Goal: Contribute content: Contribute content

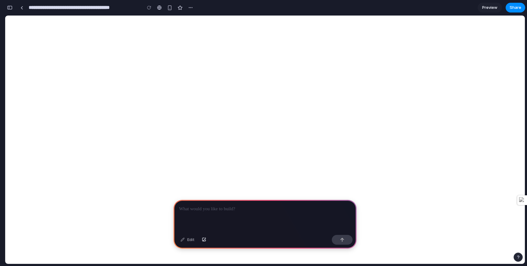
type input "**********"
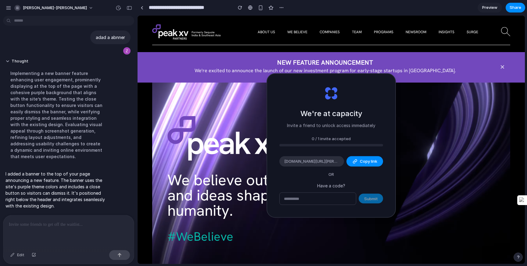
click at [71, 230] on div at bounding box center [68, 232] width 131 height 32
click at [77, 226] on p at bounding box center [69, 224] width 120 height 7
click at [21, 256] on div "Edit" at bounding box center [17, 255] width 20 height 10
click at [17, 254] on div "Edit" at bounding box center [17, 255] width 20 height 10
click at [51, 227] on p at bounding box center [69, 224] width 120 height 7
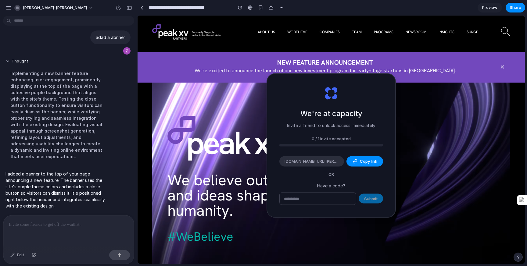
click at [52, 222] on p at bounding box center [69, 224] width 120 height 7
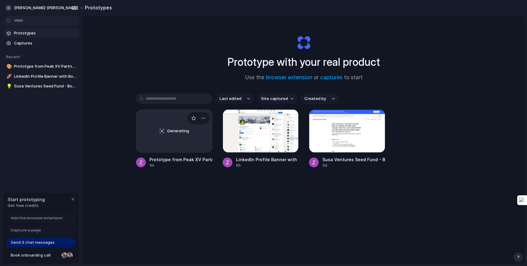
click at [186, 142] on div "Generating" at bounding box center [174, 131] width 76 height 43
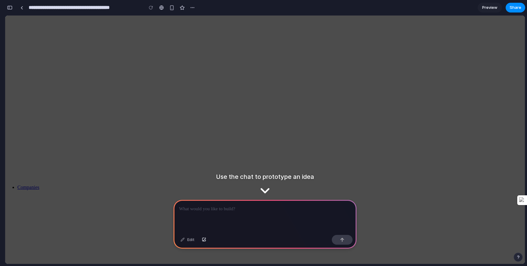
scroll to position [266, 0]
click at [256, 217] on div at bounding box center [265, 216] width 183 height 33
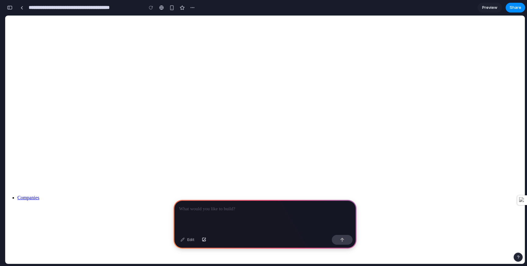
scroll to position [240, 0]
click at [161, 8] on div at bounding box center [161, 7] width 5 height 5
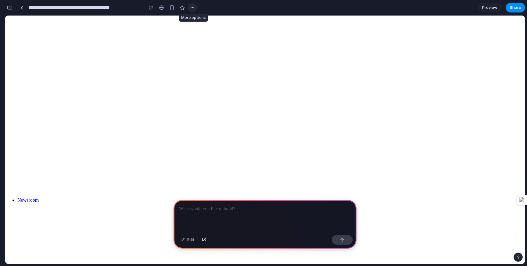
click at [195, 7] on div "button" at bounding box center [192, 7] width 5 height 5
click at [195, 7] on div "Duplicate Delete" at bounding box center [263, 133] width 527 height 266
click at [493, 5] on span "Preview" at bounding box center [489, 8] width 15 height 6
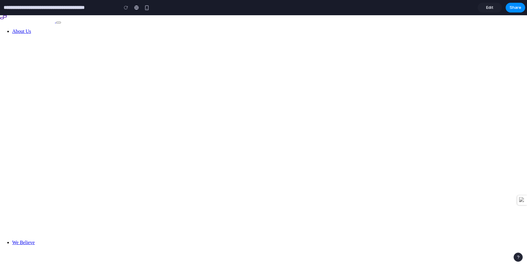
click at [493, 9] on span "Edit" at bounding box center [489, 8] width 7 height 6
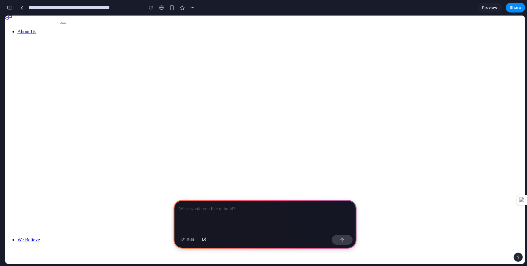
click at [207, 226] on div at bounding box center [265, 216] width 183 height 33
click at [211, 220] on div at bounding box center [265, 216] width 183 height 33
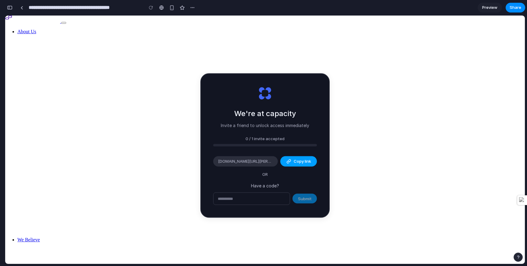
click at [296, 160] on span "Copy link" at bounding box center [302, 162] width 17 height 6
type input "**********"
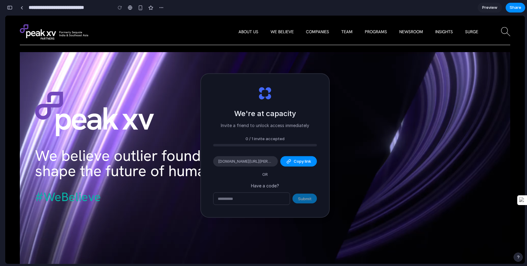
click at [160, 146] on div "We believe outlier founders and ideas shape the future of humanity. #WeBelieve" at bounding box center [179, 218] width 319 height 276
click at [305, 199] on div "Submit" at bounding box center [265, 198] width 104 height 13
click at [341, 97] on video at bounding box center [265, 190] width 490 height 276
click at [494, 11] on link "Preview" at bounding box center [490, 8] width 24 height 10
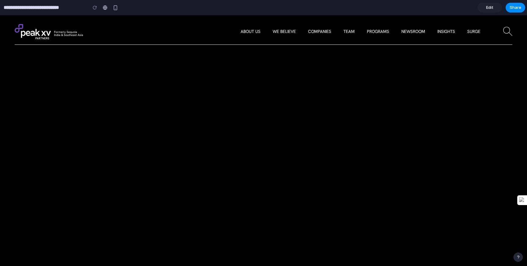
click at [490, 9] on span "Edit" at bounding box center [489, 8] width 7 height 6
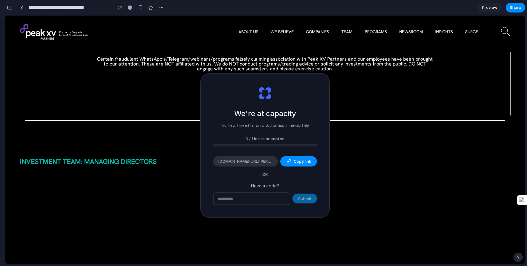
scroll to position [377, 0]
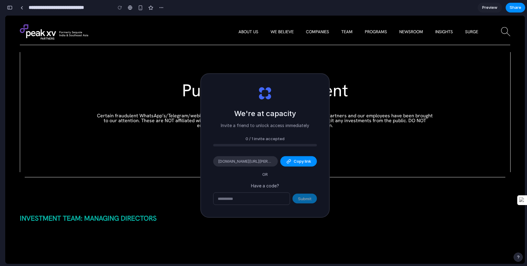
click at [389, 110] on div "Public Announcement Certain fraudulent WhatsApp’s/Telegram/webinars/programs fa…" at bounding box center [265, 112] width 481 height 60
click at [23, 9] on link at bounding box center [21, 7] width 9 height 9
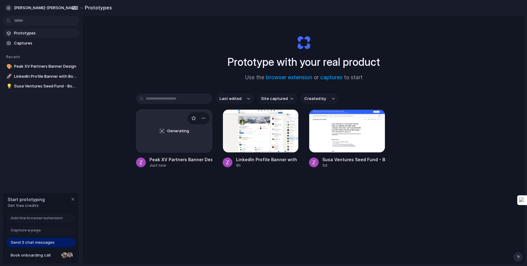
click at [182, 138] on div "Generating" at bounding box center [174, 131] width 76 height 43
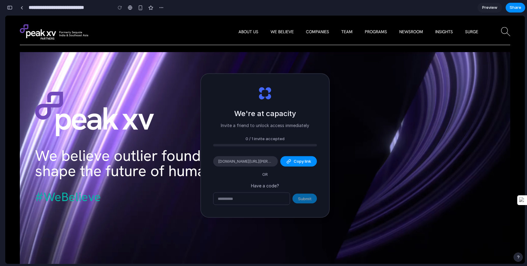
click at [341, 164] on video at bounding box center [265, 190] width 490 height 276
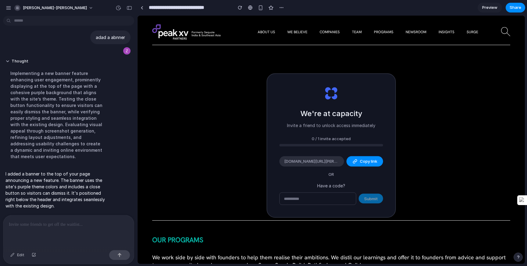
scroll to position [731, 0]
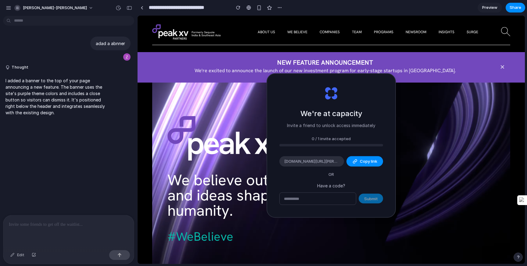
click at [71, 106] on p "I added a banner to the top of your page announcing a new feature. The banner u…" at bounding box center [56, 96] width 102 height 38
click at [117, 8] on div "button" at bounding box center [118, 7] width 5 height 5
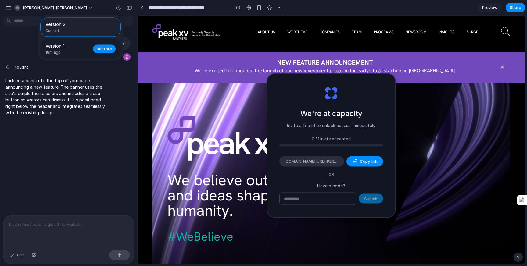
click at [71, 53] on span "18m ago" at bounding box center [67, 52] width 44 height 5
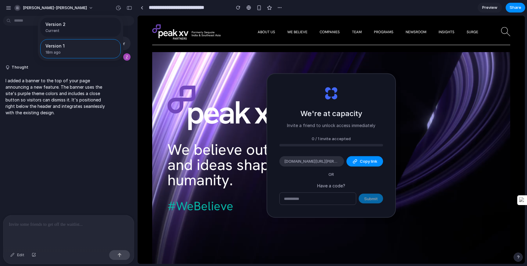
click at [97, 30] on span "Current" at bounding box center [78, 30] width 66 height 5
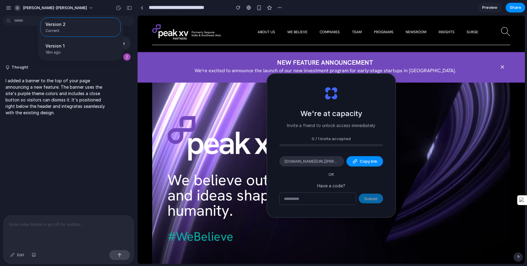
click at [187, 132] on div "Version 2 Current Version 1 18m ago Restore" at bounding box center [263, 133] width 527 height 266
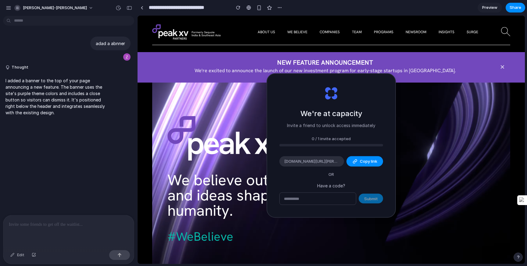
click at [102, 109] on p "I added a banner to the top of your page announcing a new feature. The banner u…" at bounding box center [56, 96] width 102 height 38
click at [16, 68] on button "Thought" at bounding box center [56, 67] width 102 height 5
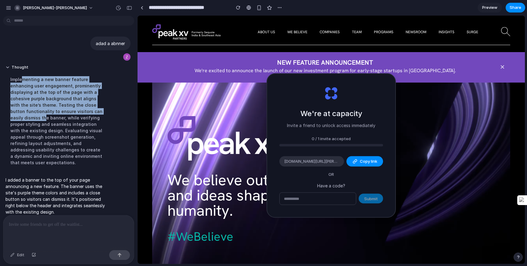
drag, startPoint x: 21, startPoint y: 82, endPoint x: 31, endPoint y: 118, distance: 37.7
click at [31, 118] on div "Implementing a new banner feature enhancing user engagement, prominently displa…" at bounding box center [56, 121] width 102 height 97
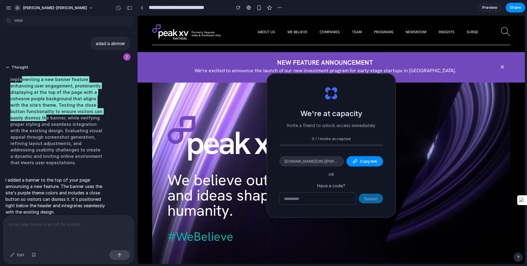
click at [501, 59] on div "New Feature Announcement We're excited to announce the launch of our new invest…" at bounding box center [331, 67] width 387 height 30
click at [503, 67] on button "✕" at bounding box center [502, 67] width 9 height 9
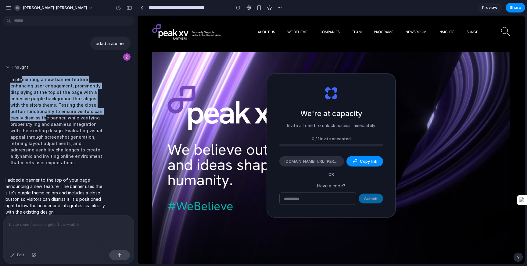
click at [82, 109] on div "Implementing a new banner feature enhancing user engagement, prominently displa…" at bounding box center [56, 121] width 102 height 97
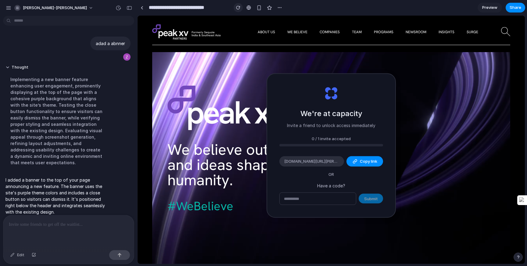
click at [239, 9] on div "button" at bounding box center [238, 7] width 4 height 4
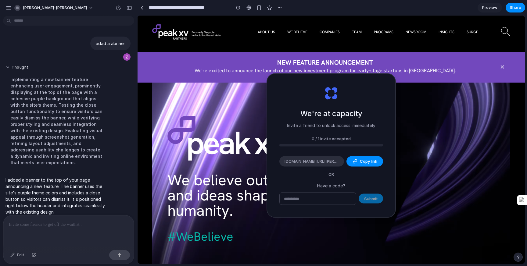
click at [52, 221] on p at bounding box center [69, 224] width 120 height 7
